Goal: Download file/media

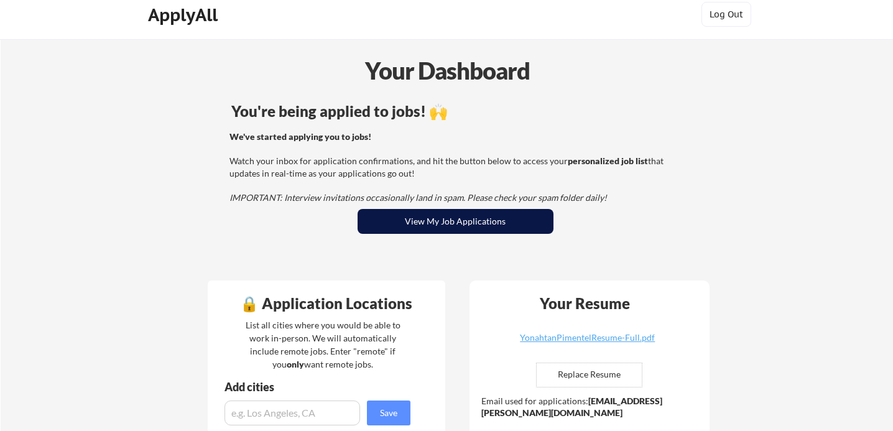
scroll to position [52, 0]
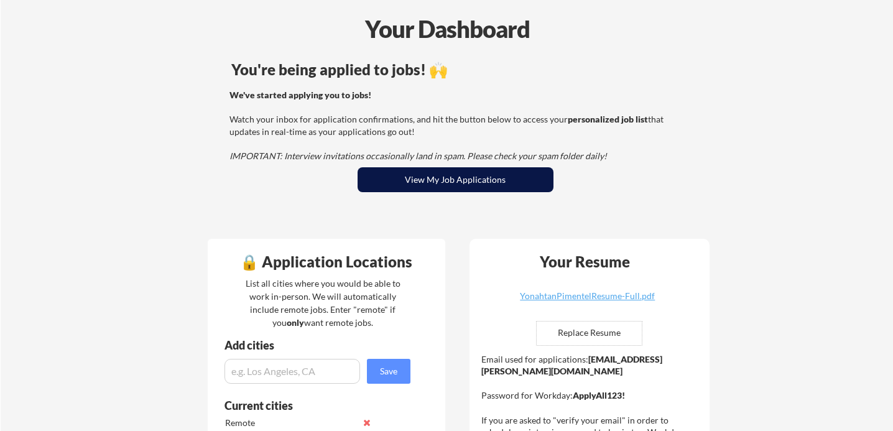
click at [448, 177] on button "View My Job Applications" at bounding box center [456, 179] width 196 height 25
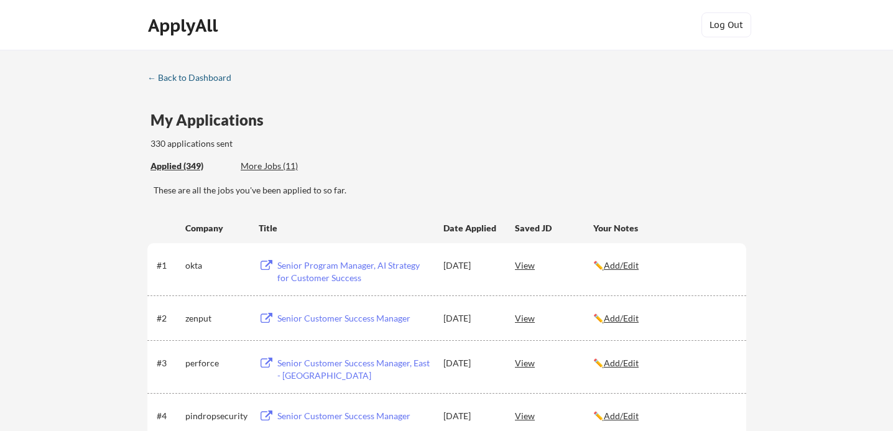
click at [170, 82] on div "← Back to Dashboard" at bounding box center [193, 77] width 93 height 9
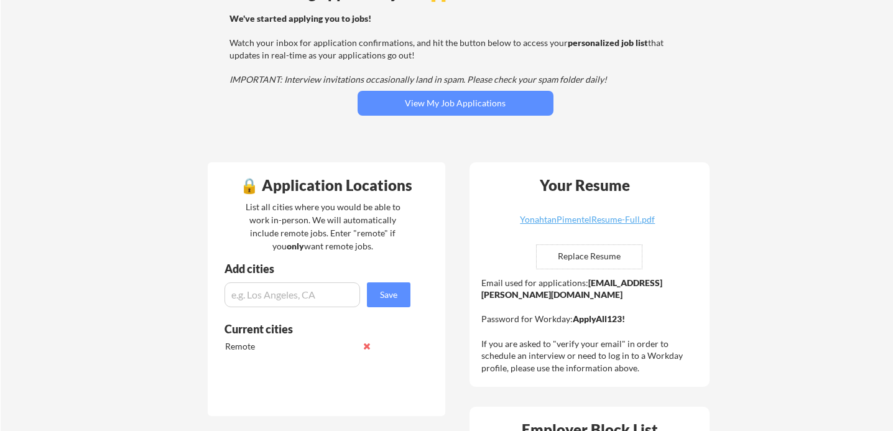
scroll to position [133, 0]
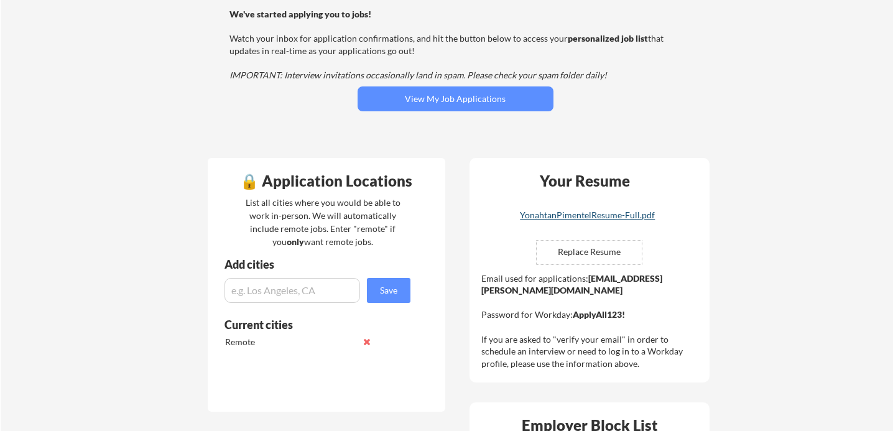
click at [588, 216] on div "YonahtanPimentelResume-Full.pdf" at bounding box center [588, 215] width 148 height 9
